Goal: Information Seeking & Learning: Compare options

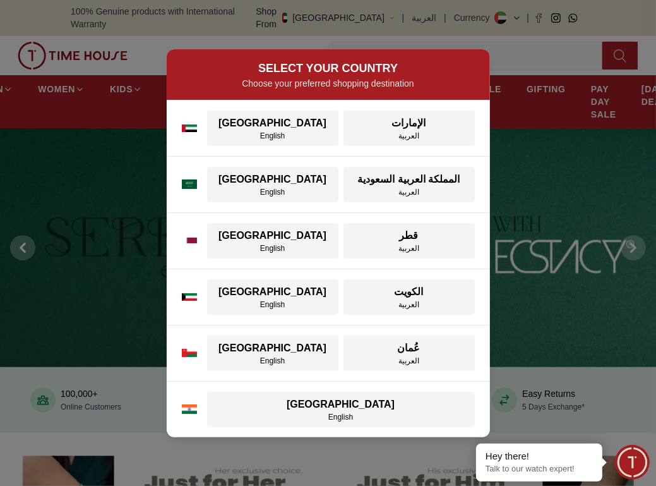
click at [551, 112] on div "SELECT YOUR COUNTRY Choose your preferred shopping destination UAE UAE English …" at bounding box center [328, 243] width 656 height 486
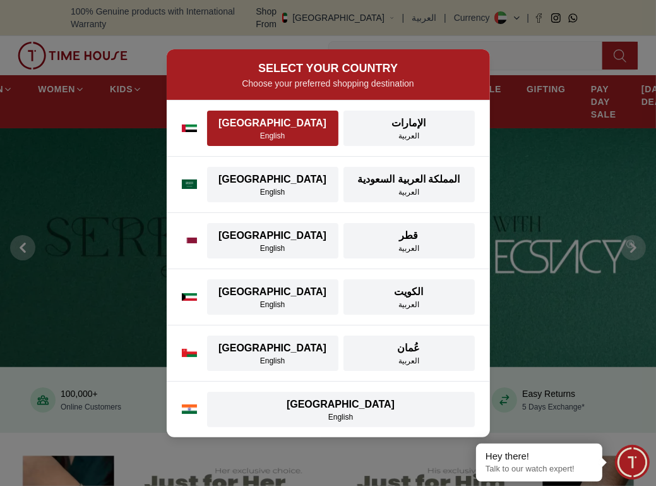
click at [311, 131] on div "English" at bounding box center [273, 136] width 116 height 10
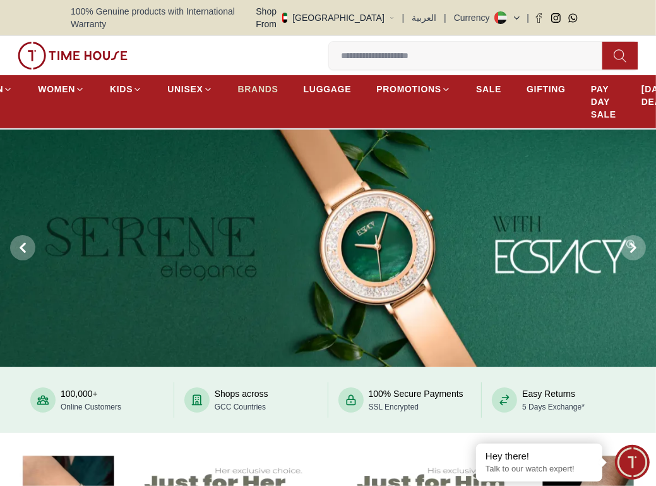
click at [249, 78] on link "BRANDS" at bounding box center [258, 89] width 40 height 23
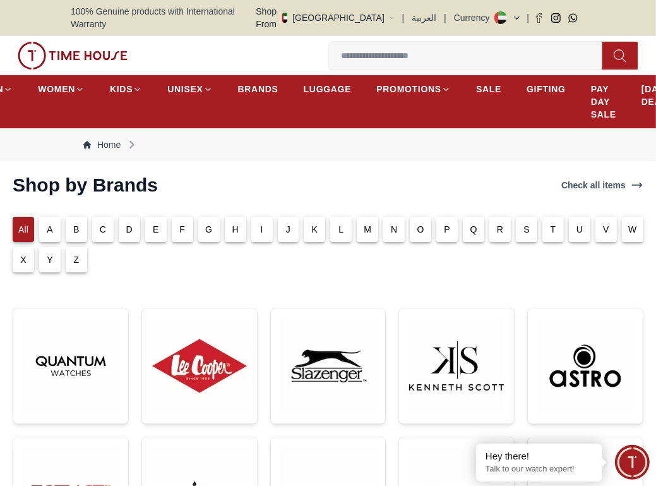
click at [521, 217] on div "S" at bounding box center [526, 229] width 21 height 25
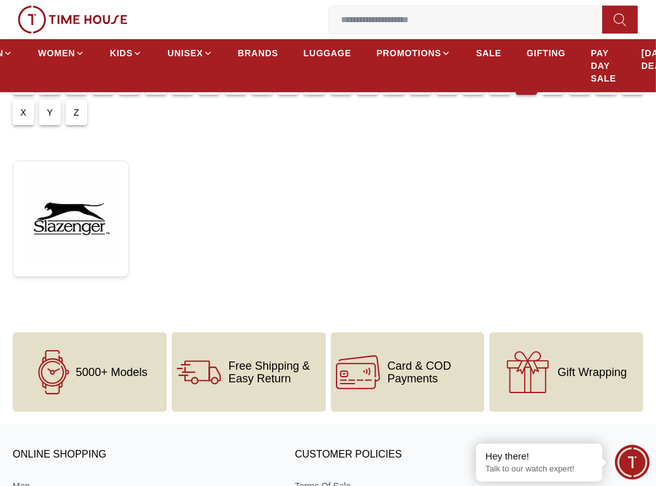
scroll to position [63, 0]
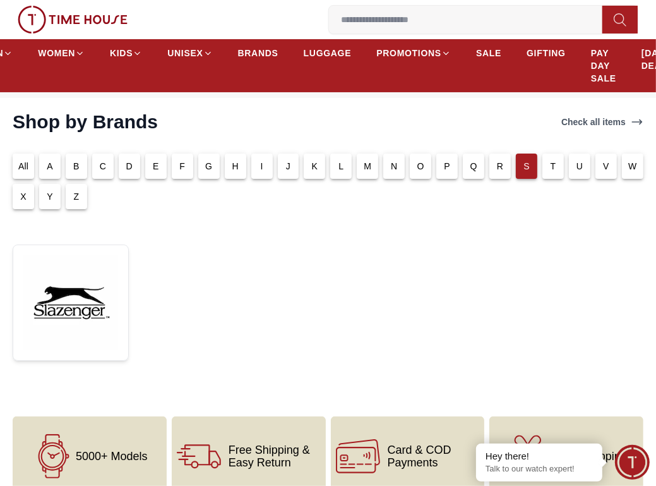
click at [541, 154] on div "T" at bounding box center [550, 163] width 27 height 30
click at [549, 154] on div "T" at bounding box center [552, 165] width 21 height 25
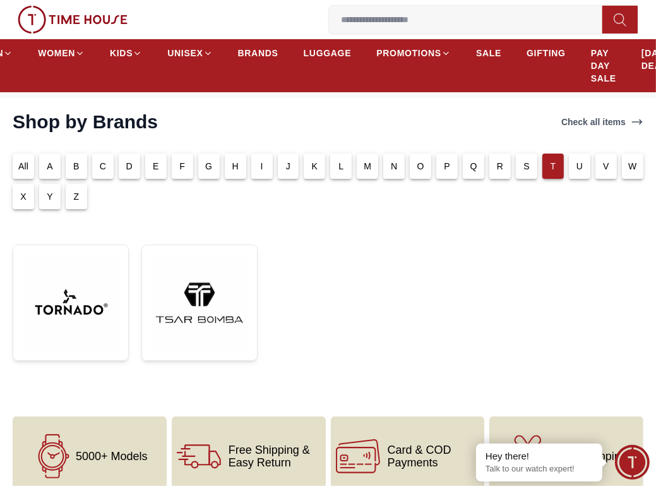
click at [32, 153] on div "All" at bounding box center [23, 165] width 21 height 25
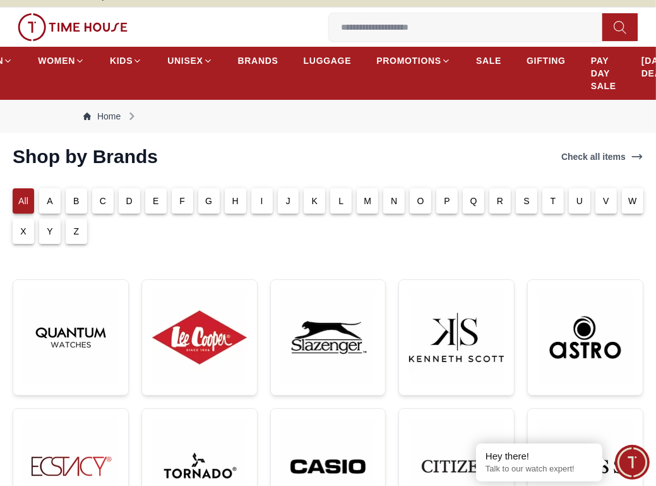
scroll to position [0, 0]
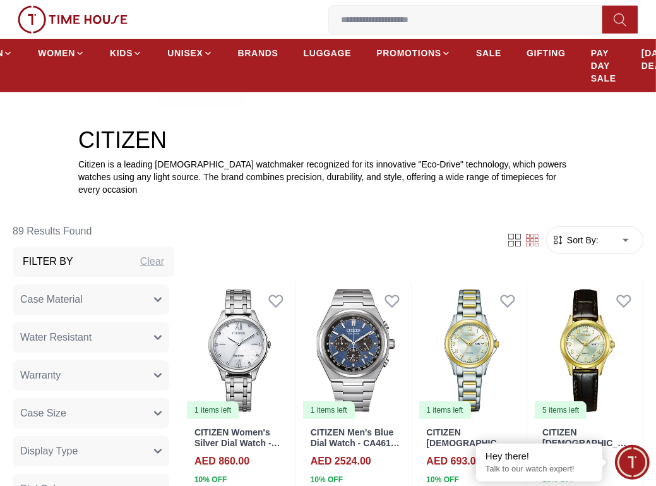
scroll to position [316, 0]
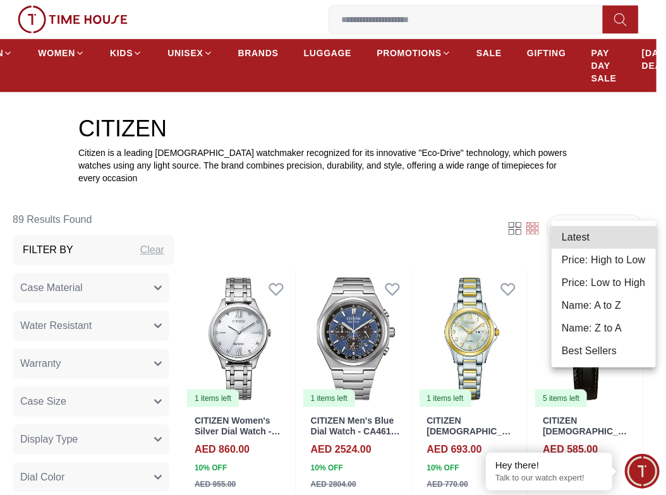
click at [619, 282] on li "Price: Low to High" at bounding box center [603, 283] width 104 height 23
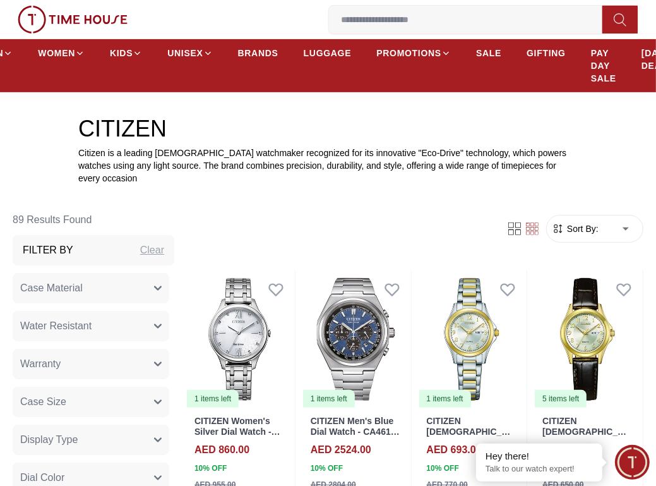
type input "*"
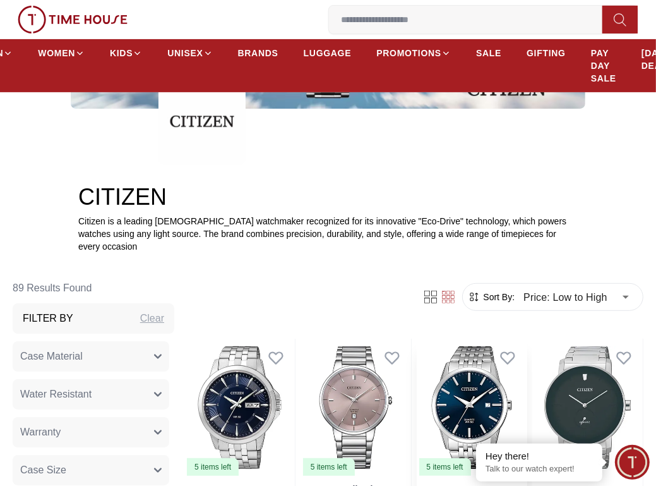
scroll to position [442, 0]
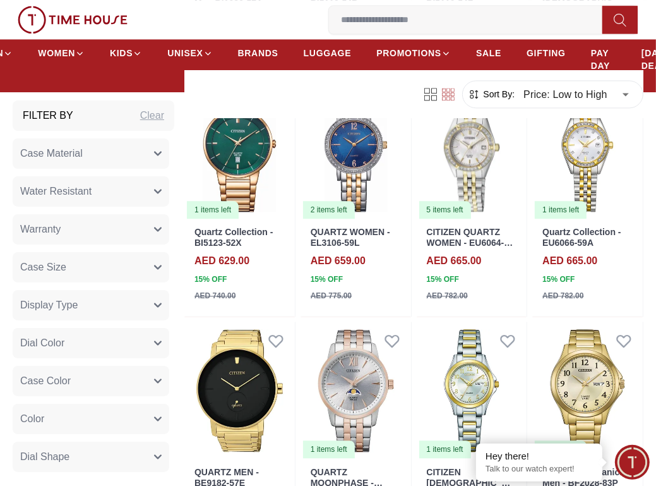
scroll to position [1958, 0]
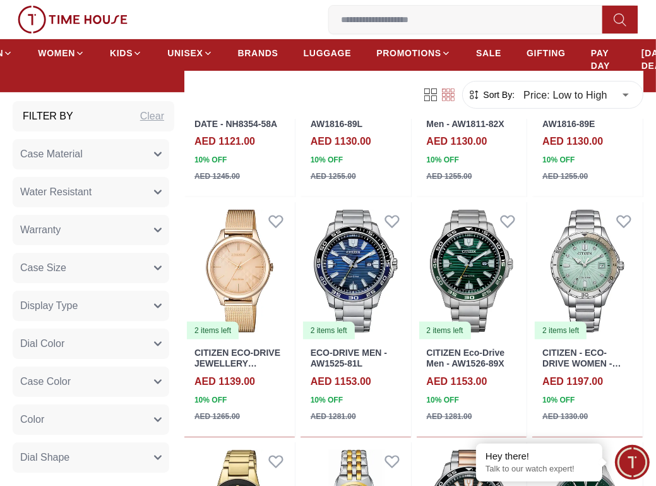
scroll to position [3663, 0]
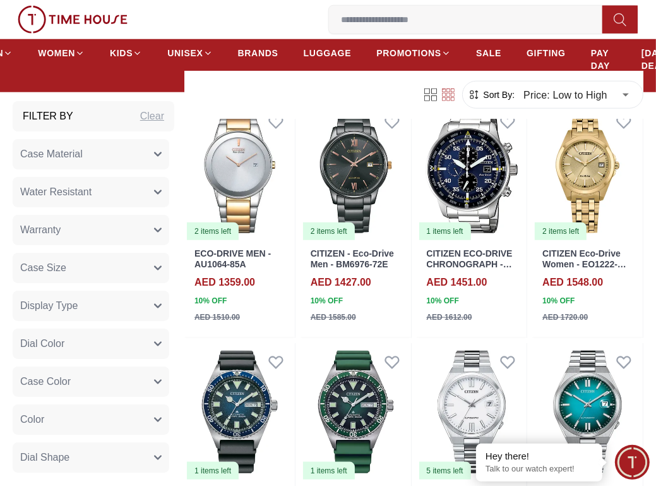
scroll to position [3979, 0]
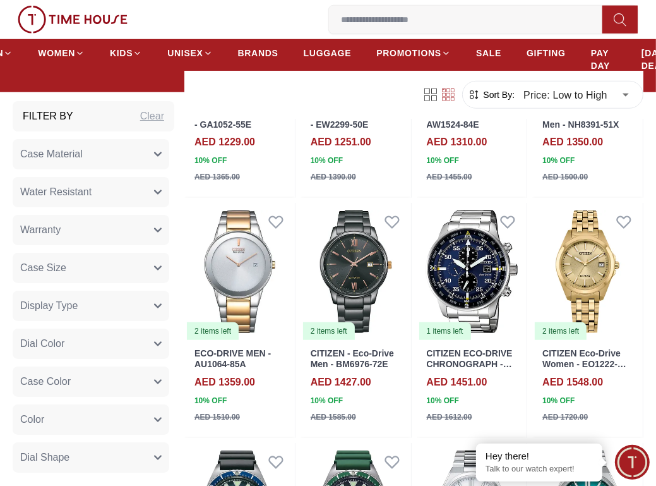
drag, startPoint x: 139, startPoint y: 333, endPoint x: 143, endPoint y: 339, distance: 7.4
click at [140, 334] on button "Dial Color" at bounding box center [91, 343] width 157 height 30
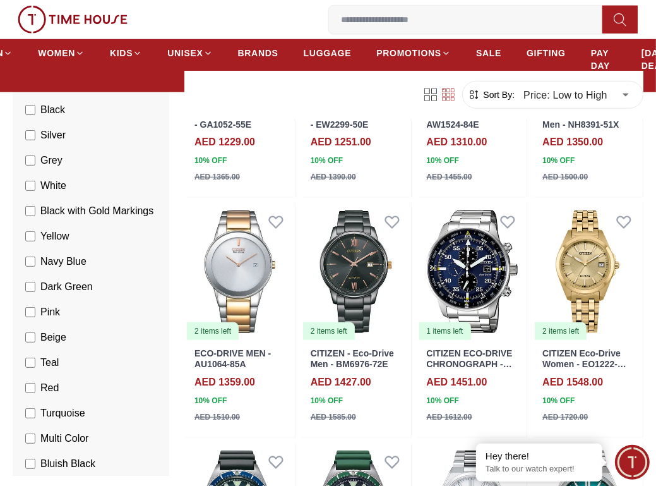
scroll to position [379, 0]
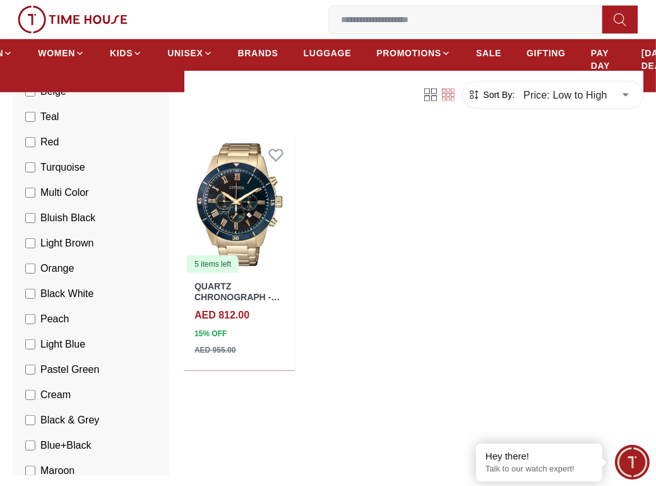
scroll to position [568, 0]
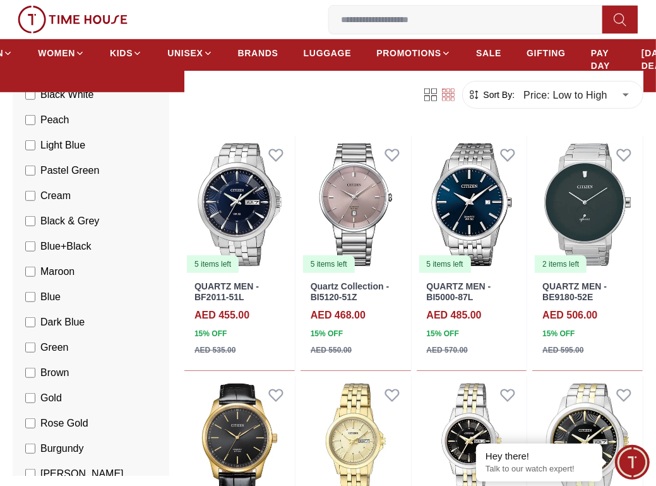
scroll to position [758, 0]
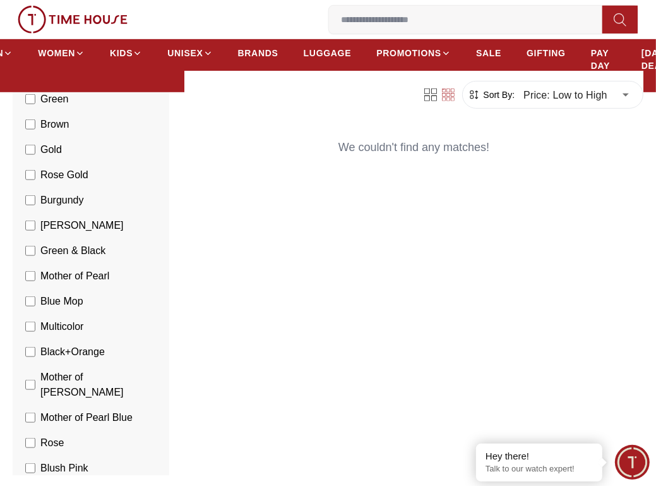
scroll to position [1010, 0]
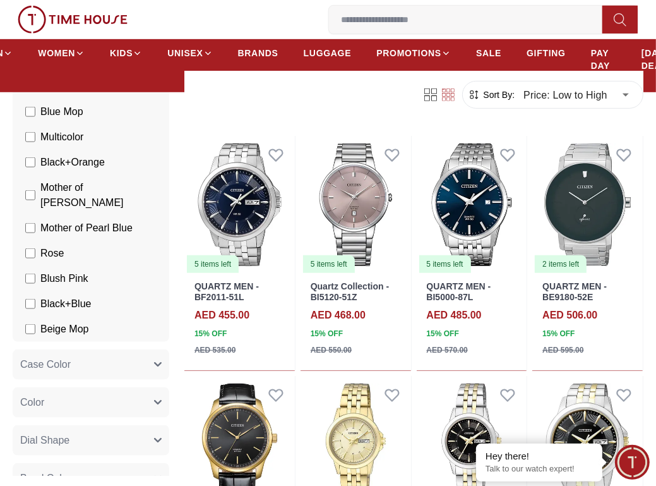
scroll to position [1200, 0]
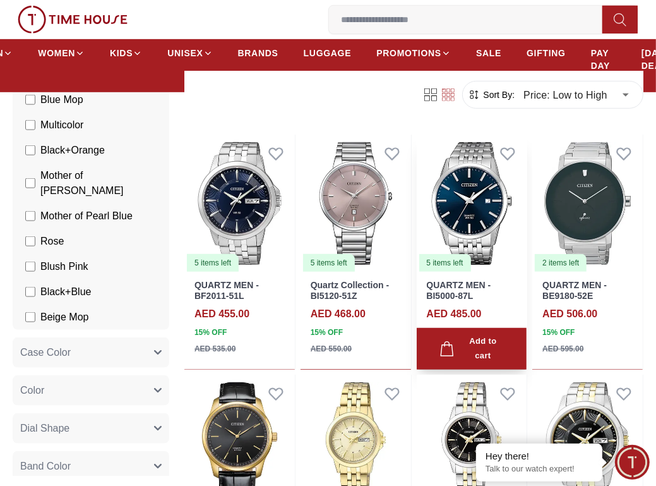
scroll to position [450, 0]
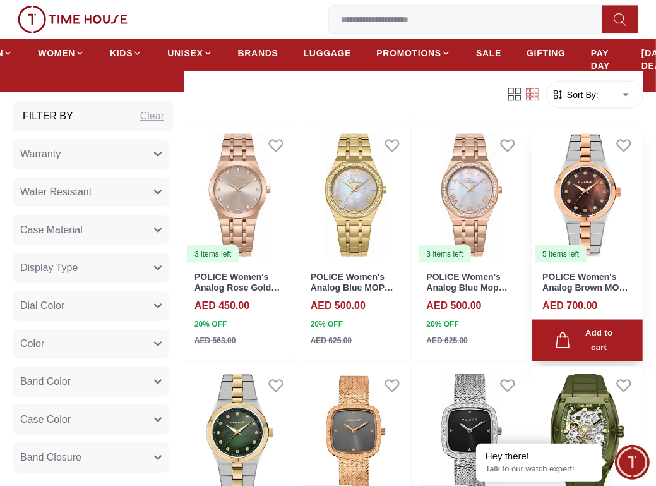
scroll to position [1516, 0]
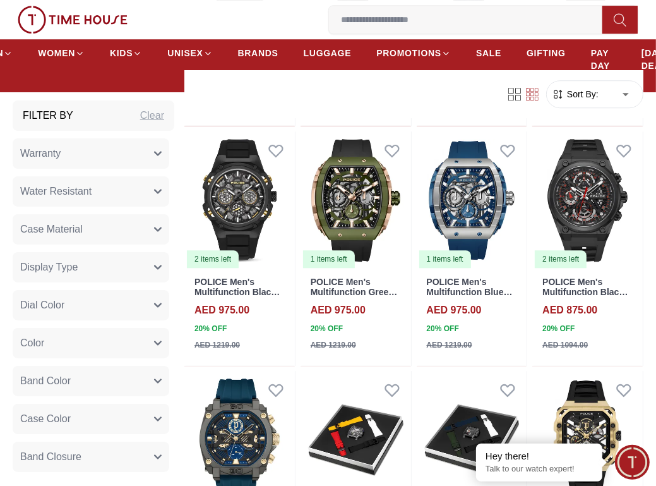
scroll to position [2400, 0]
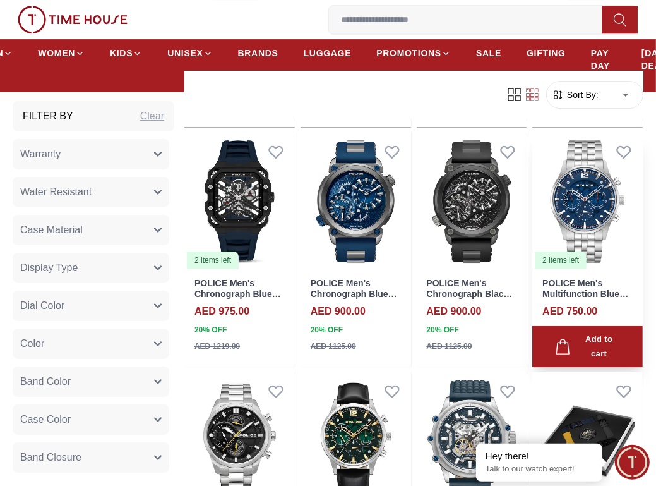
scroll to position [3031, 0]
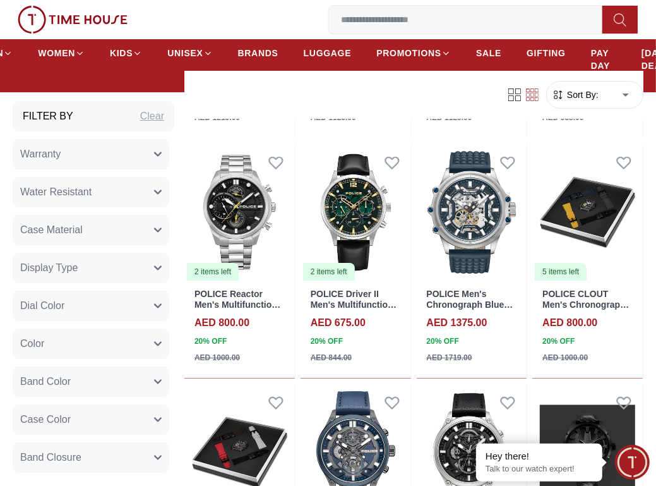
scroll to position [3094, 0]
